Goal: Transaction & Acquisition: Download file/media

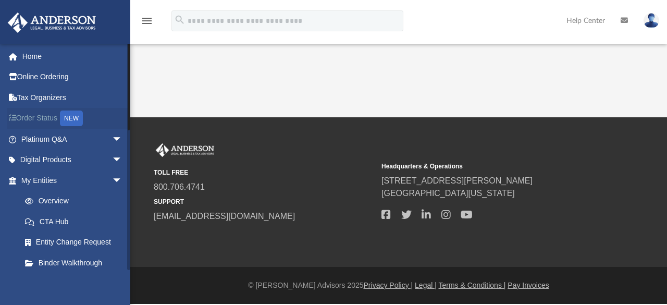
click at [65, 122] on div "NEW" at bounding box center [71, 118] width 23 height 16
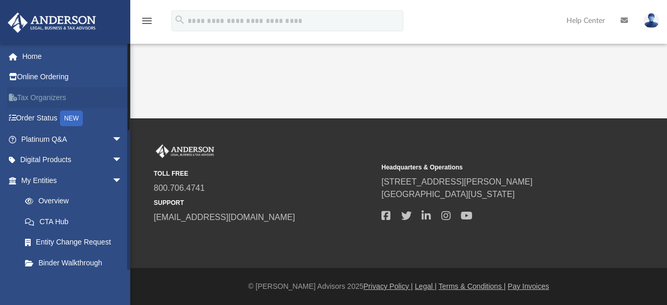
click at [55, 93] on link "Tax Organizers" at bounding box center [72, 97] width 131 height 21
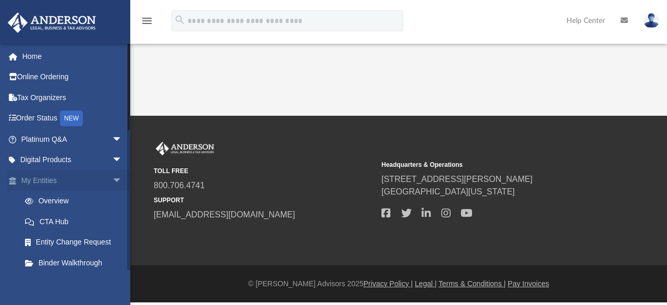
click at [112, 181] on span "arrow_drop_down" at bounding box center [122, 180] width 21 height 21
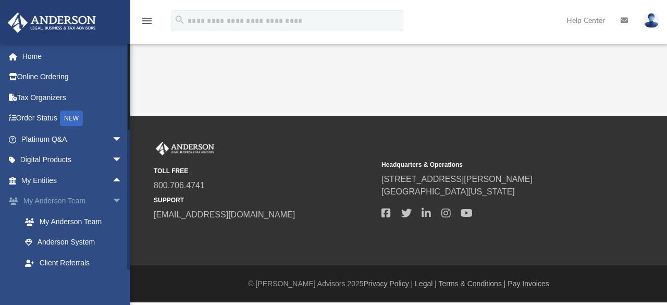
click at [112, 202] on span "arrow_drop_down" at bounding box center [122, 201] width 21 height 21
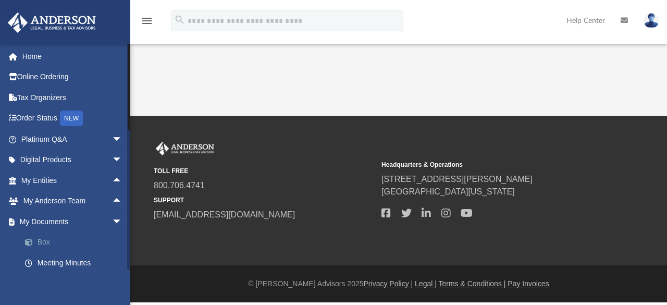
click at [41, 242] on link "Box" at bounding box center [77, 242] width 124 height 21
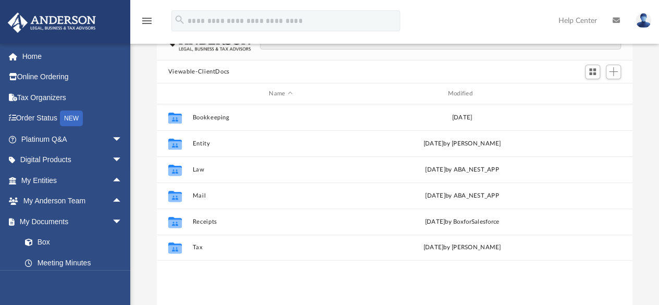
scroll to position [76, 0]
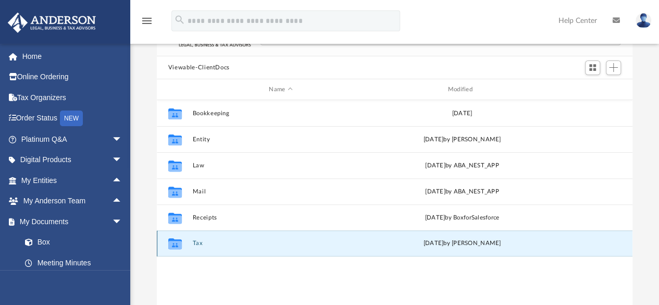
click at [259, 243] on button "Tax" at bounding box center [280, 243] width 177 height 7
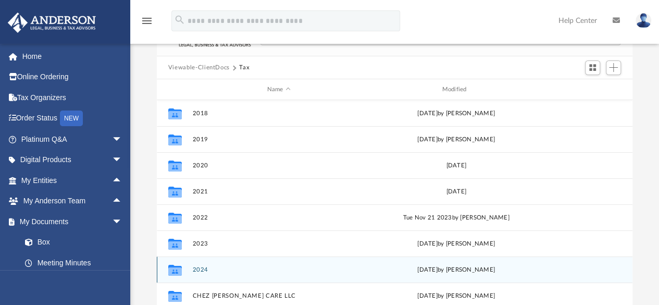
click at [249, 262] on div "Collaborated Folder 2024 [DATE] by [PERSON_NAME]" at bounding box center [395, 269] width 476 height 26
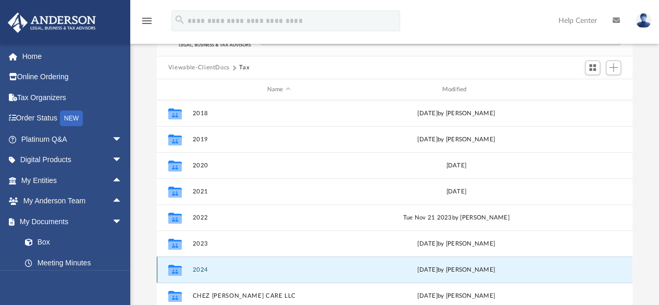
click at [249, 262] on div "Collaborated Folder 2024 [DATE] by [PERSON_NAME]" at bounding box center [395, 269] width 476 height 26
click at [205, 268] on button "2024" at bounding box center [278, 269] width 173 height 7
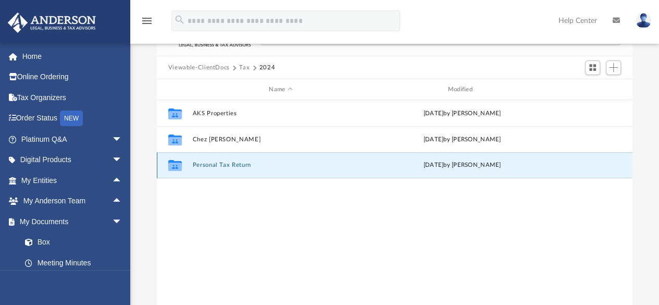
click at [232, 166] on button "Personal Tax Return" at bounding box center [280, 165] width 177 height 7
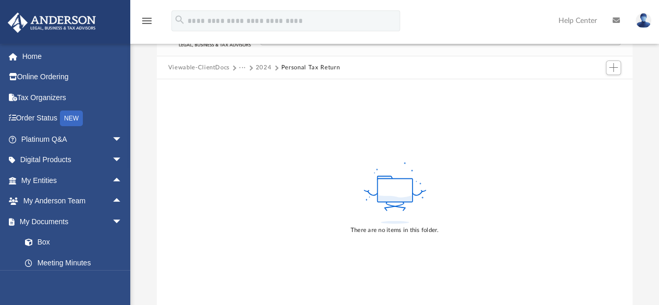
click at [266, 67] on button "2024" at bounding box center [264, 67] width 16 height 9
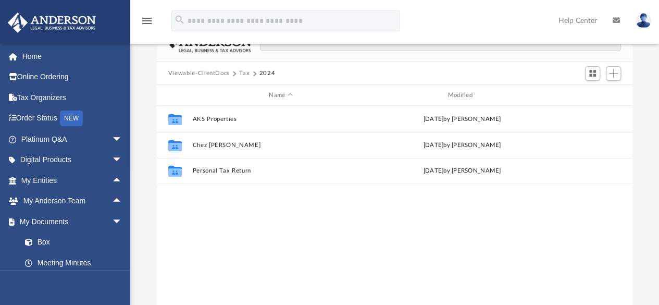
scroll to position [0, 0]
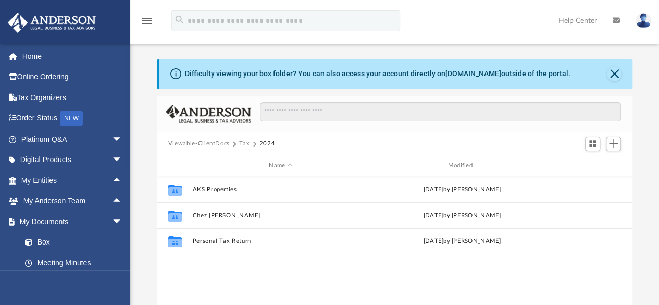
click at [245, 144] on button "Tax" at bounding box center [244, 143] width 10 height 9
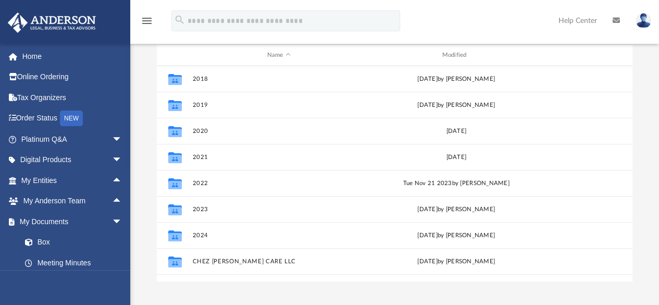
scroll to position [109, 0]
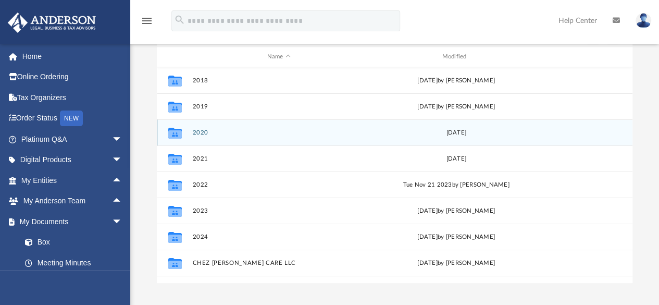
click at [621, 140] on div "Collaborated Folder 2020 [DATE]" at bounding box center [395, 132] width 476 height 26
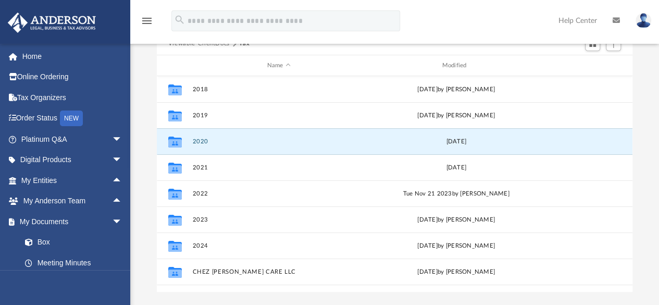
scroll to position [2, 0]
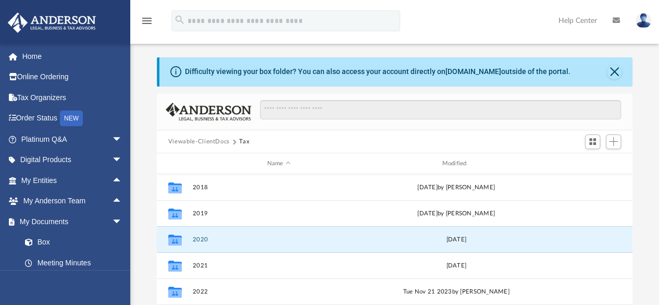
click at [203, 141] on button "Viewable-ClientDocs" at bounding box center [199, 141] width 62 height 9
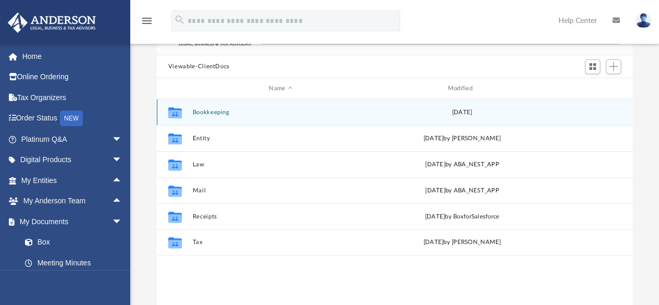
scroll to position [78, 0]
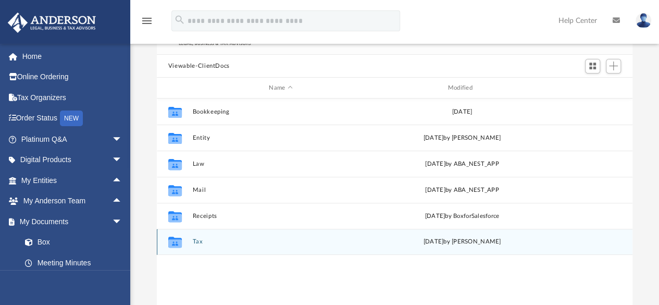
click at [240, 240] on button "Tax" at bounding box center [280, 242] width 177 height 7
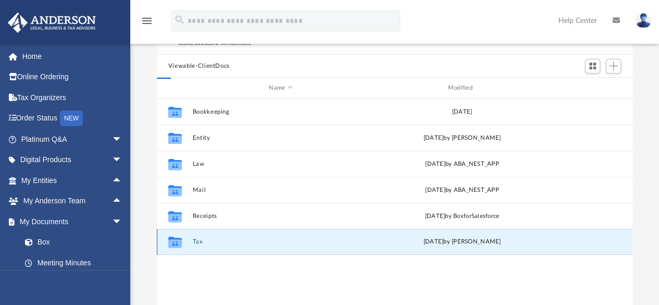
click at [240, 240] on button "Tax" at bounding box center [280, 242] width 177 height 7
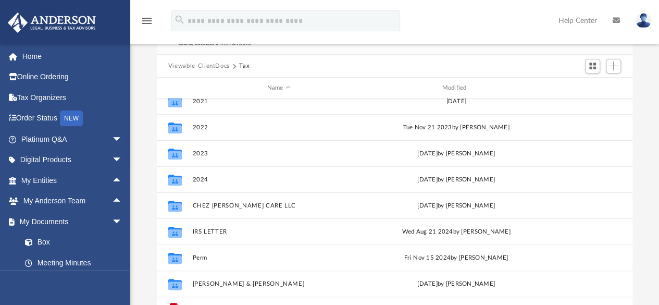
scroll to position [96, 0]
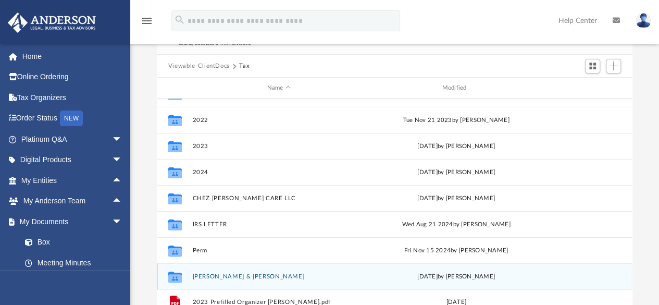
click at [246, 275] on button "[PERSON_NAME] & [PERSON_NAME]" at bounding box center [278, 276] width 173 height 7
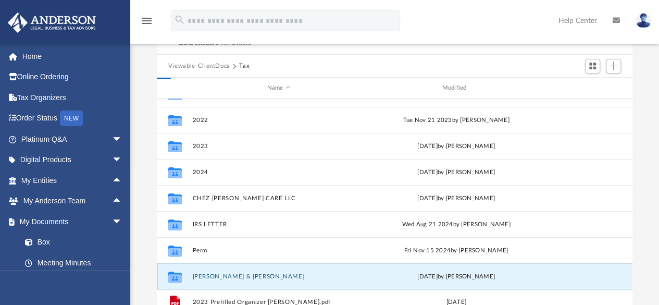
click at [246, 275] on button "[PERSON_NAME] & [PERSON_NAME]" at bounding box center [278, 276] width 173 height 7
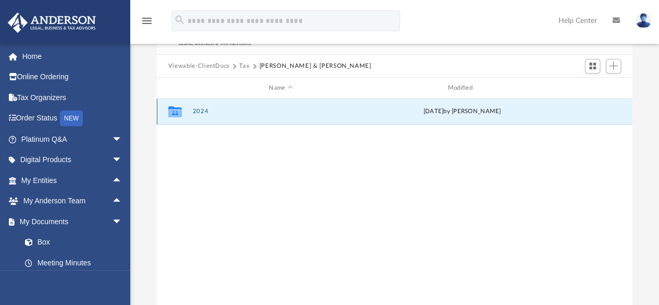
click at [235, 112] on button "2024" at bounding box center [280, 111] width 177 height 7
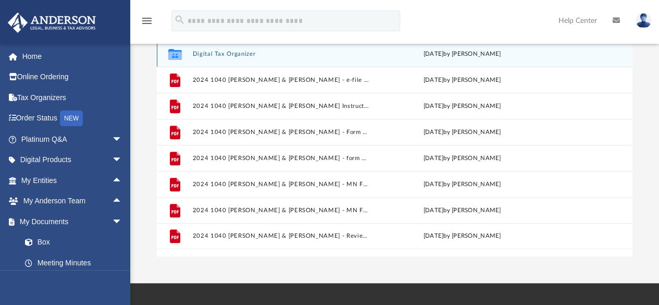
scroll to position [136, 0]
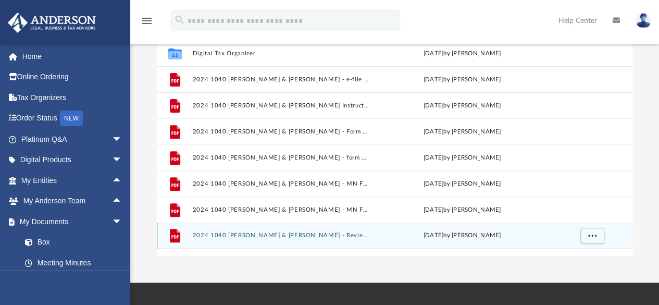
click at [292, 231] on div "File 2024 1040 [PERSON_NAME] & [PERSON_NAME] - Review Copy.pdf [DATE] by [PERSO…" at bounding box center [395, 236] width 476 height 26
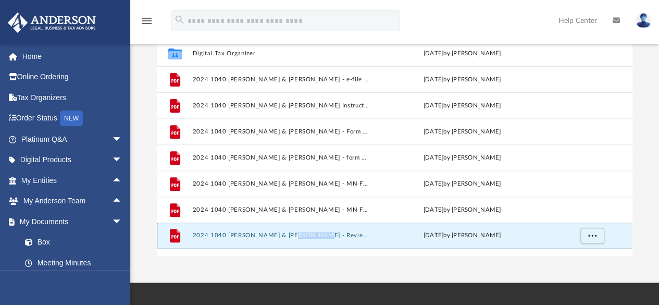
click at [292, 231] on div "File 2024 1040 [PERSON_NAME] & [PERSON_NAME] - Review Copy.pdf [DATE] by [PERSO…" at bounding box center [395, 236] width 476 height 26
click at [243, 235] on button "2024 1040 [PERSON_NAME] & [PERSON_NAME] - Review Copy.pdf" at bounding box center [280, 235] width 177 height 7
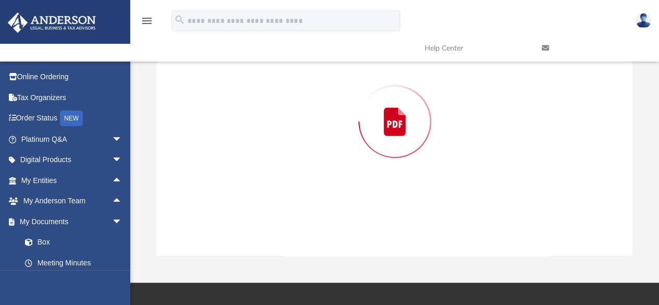
scroll to position [95, 0]
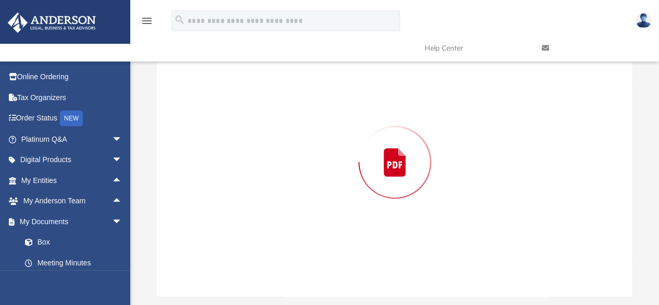
click at [243, 235] on div "Preview" at bounding box center [395, 162] width 476 height 269
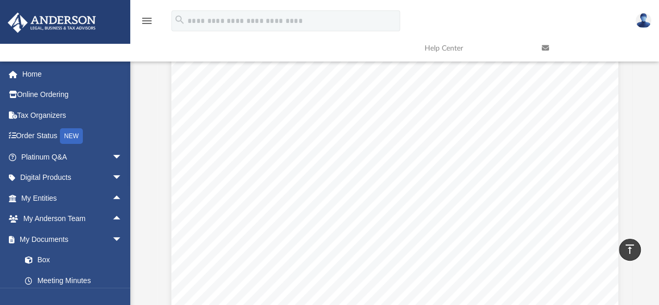
scroll to position [0, 0]
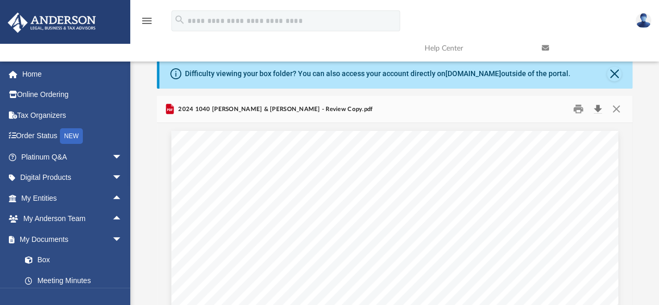
click at [597, 106] on button "Download" at bounding box center [597, 109] width 19 height 16
